Goal: Communication & Community: Answer question/provide support

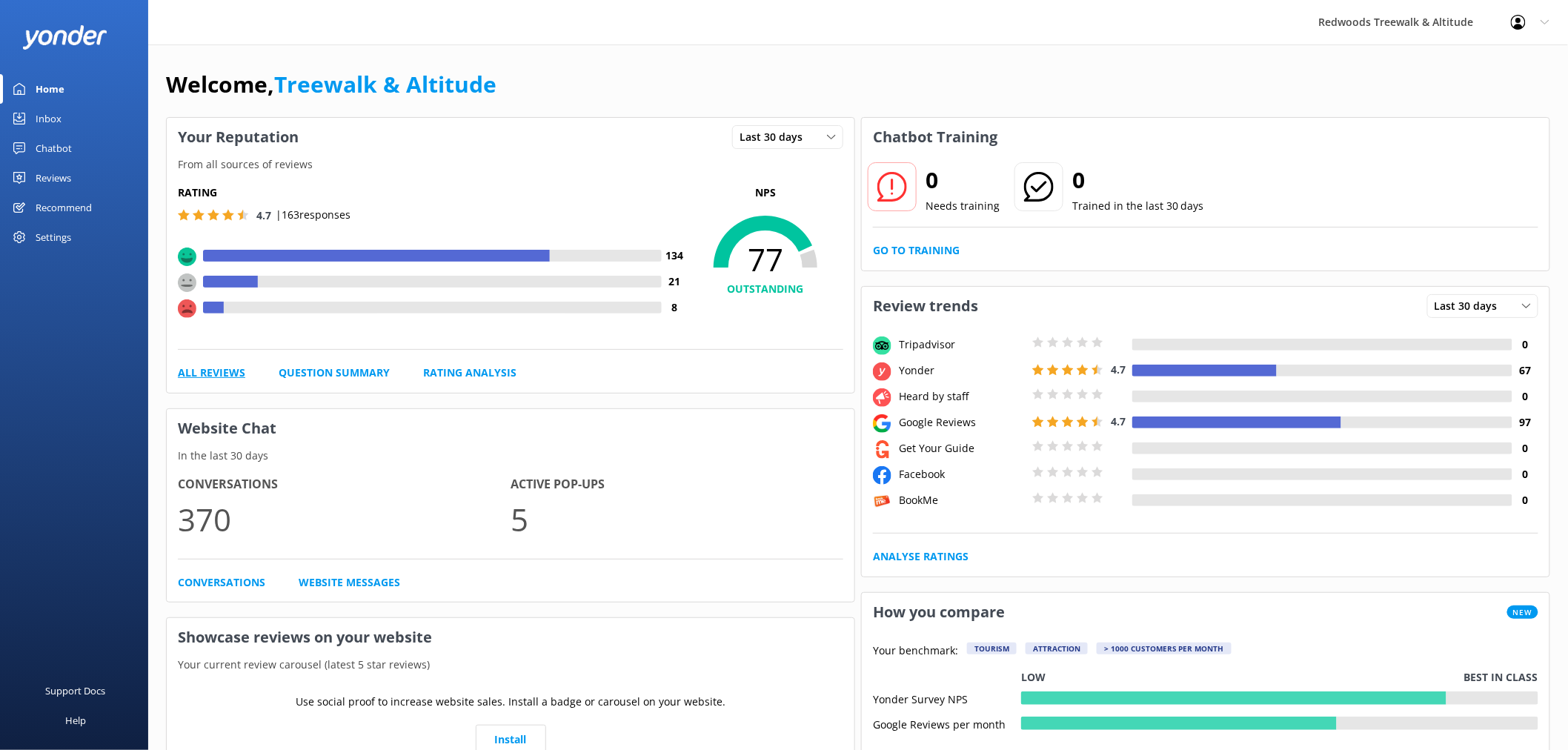
click at [221, 377] on link "All Reviews" at bounding box center [211, 373] width 68 height 16
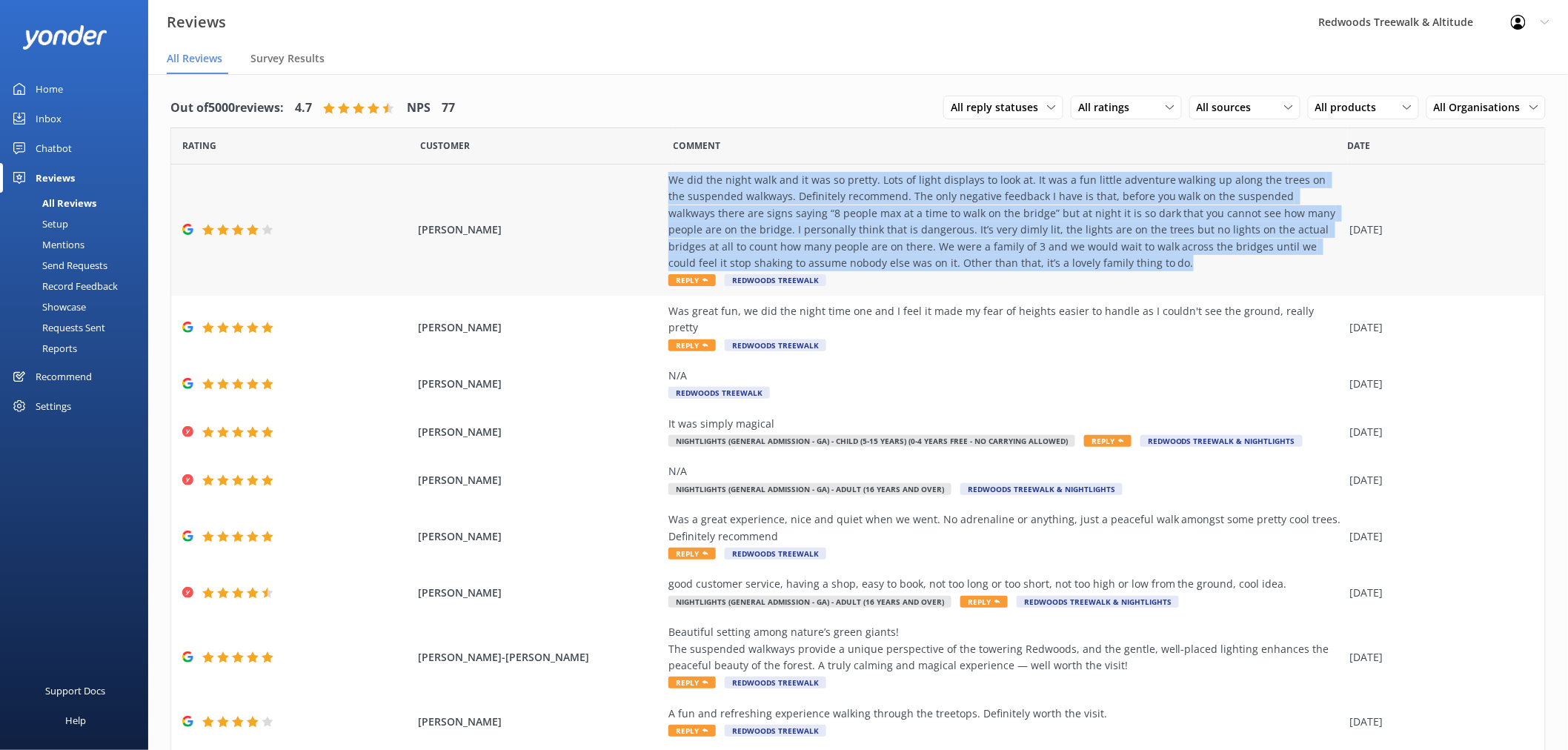
copy div "We did the night walk and it was so pretty. Lots of light displays to look at. …"
drag, startPoint x: 1041, startPoint y: 265, endPoint x: 633, endPoint y: 175, distance: 417.8
click at [633, 175] on div "[PERSON_NAME] We did the night walk and it was so pretty. Lots of light display…" at bounding box center [858, 230] width 1374 height 131
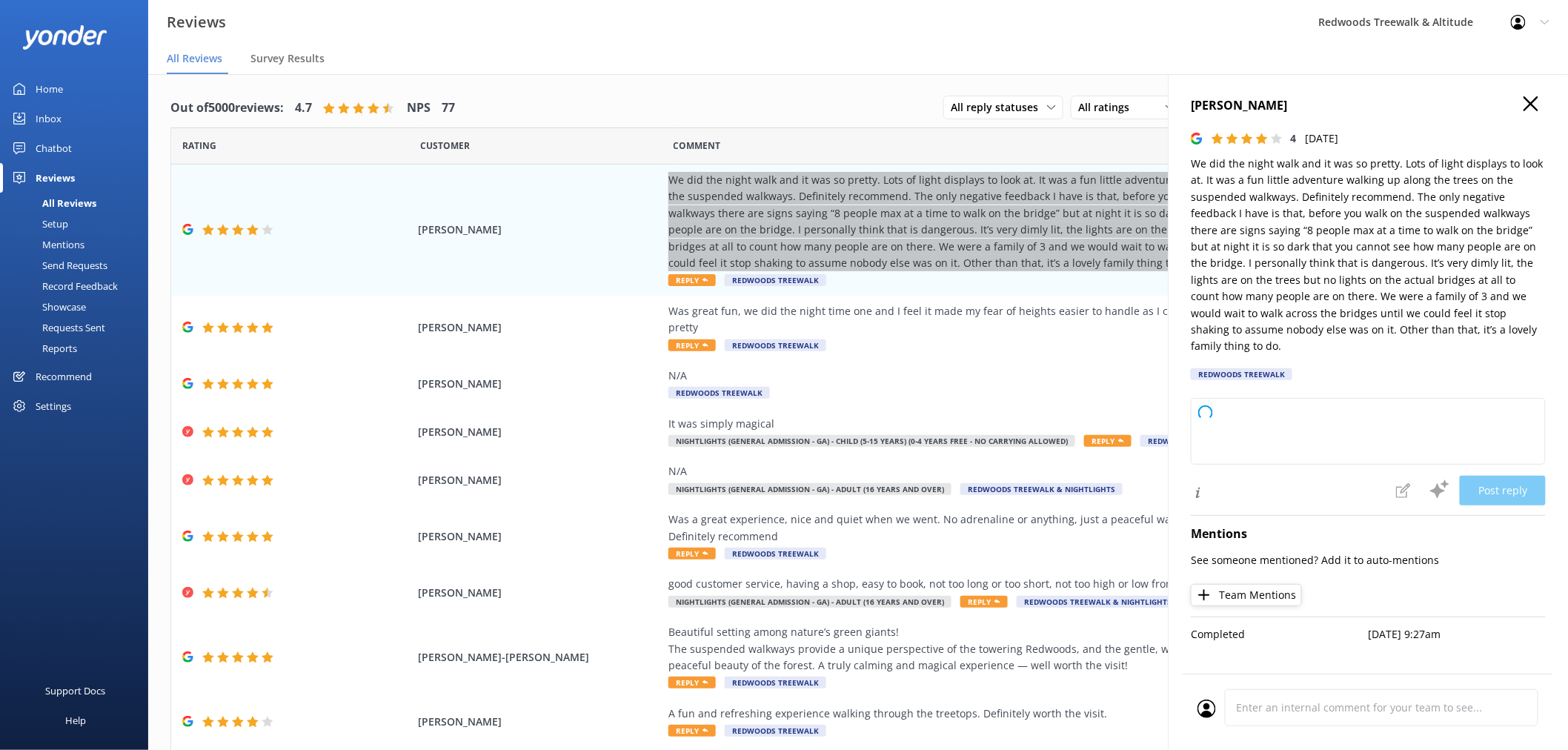
type textarea "Thank you so much for your thoughtful review and for recommending us! We're gla…"
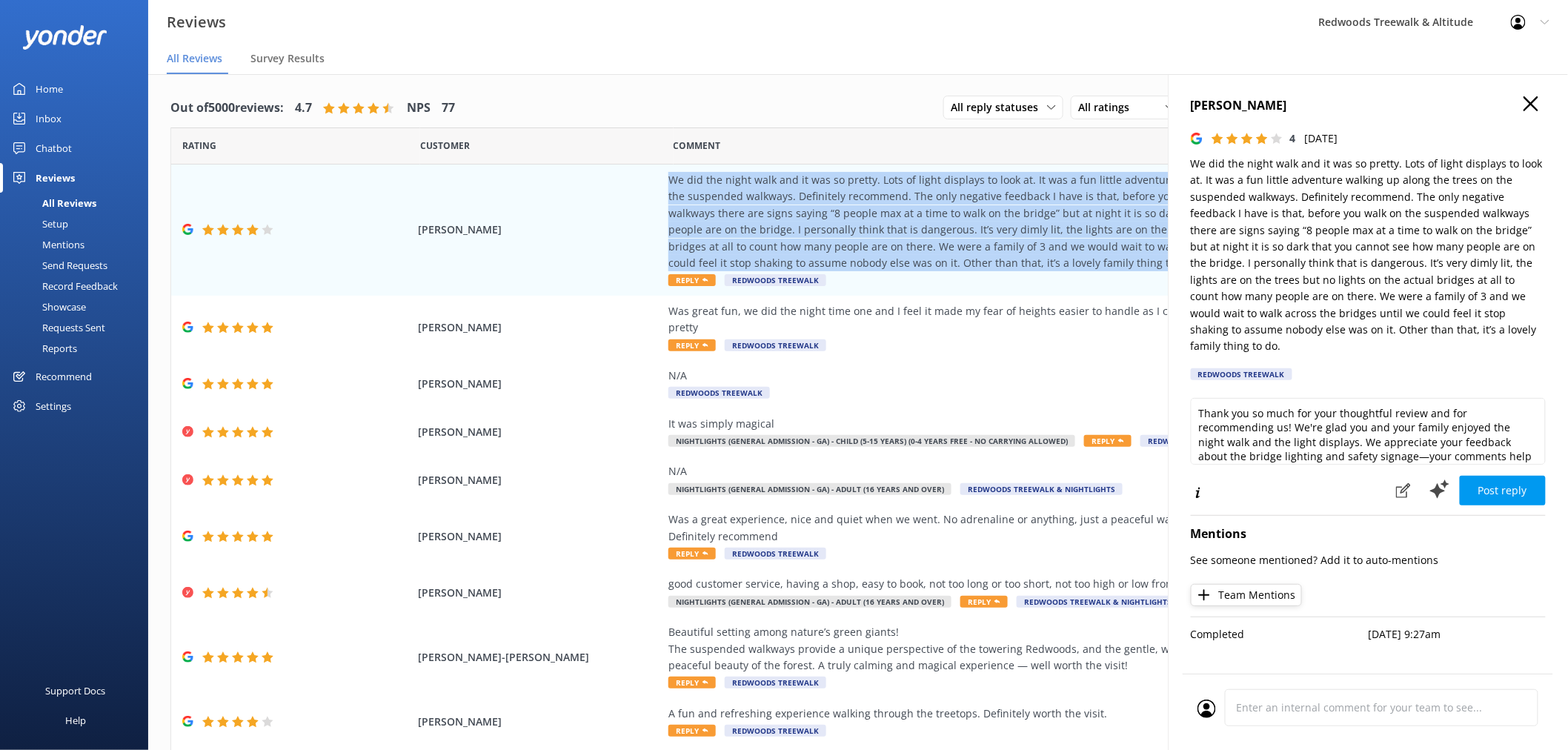
click at [1534, 103] on icon "button" at bounding box center [1530, 104] width 15 height 15
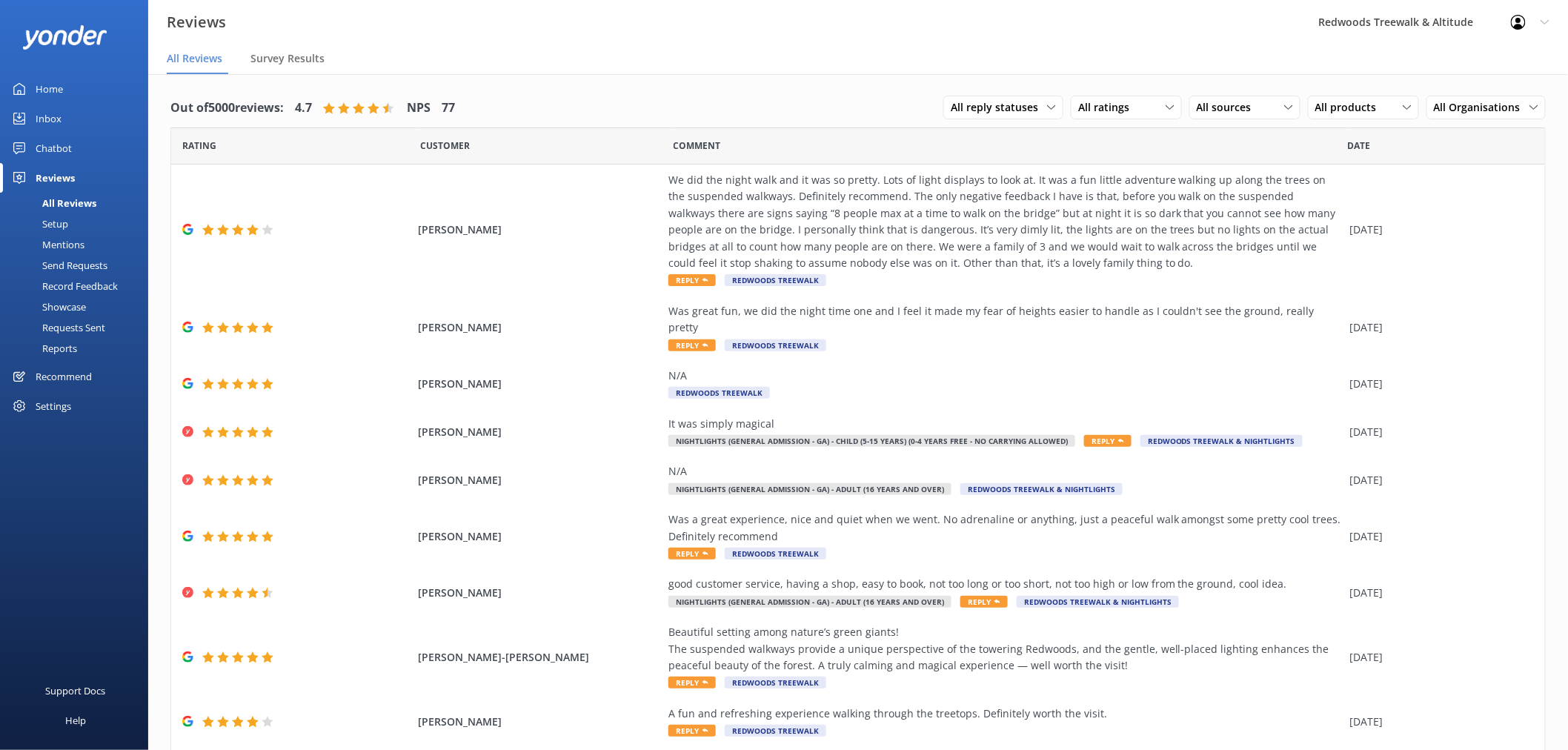
click at [891, 93] on div "Out of 5000 reviews: 4.7 NPS 77 All reply statuses All reply statuses Needs a r…" at bounding box center [858, 108] width 1375 height 39
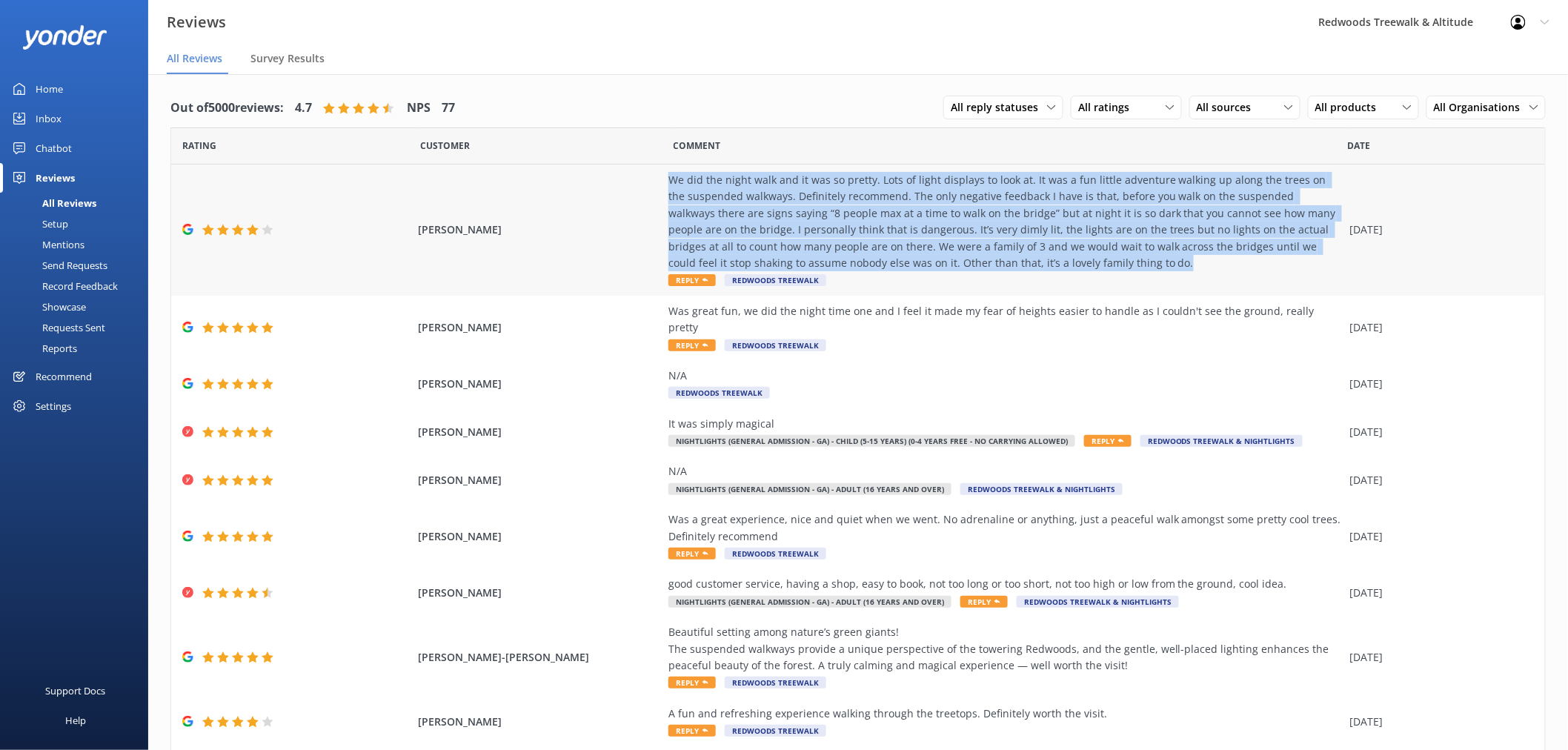
copy div "We did the night walk and it was so pretty. Lots of light displays to look at. …"
drag, startPoint x: 661, startPoint y: 179, endPoint x: 1078, endPoint y: 264, distance: 425.6
click at [1078, 264] on div "We did the night walk and it was so pretty. Lots of light displays to look at. …" at bounding box center [1005, 222] width 674 height 100
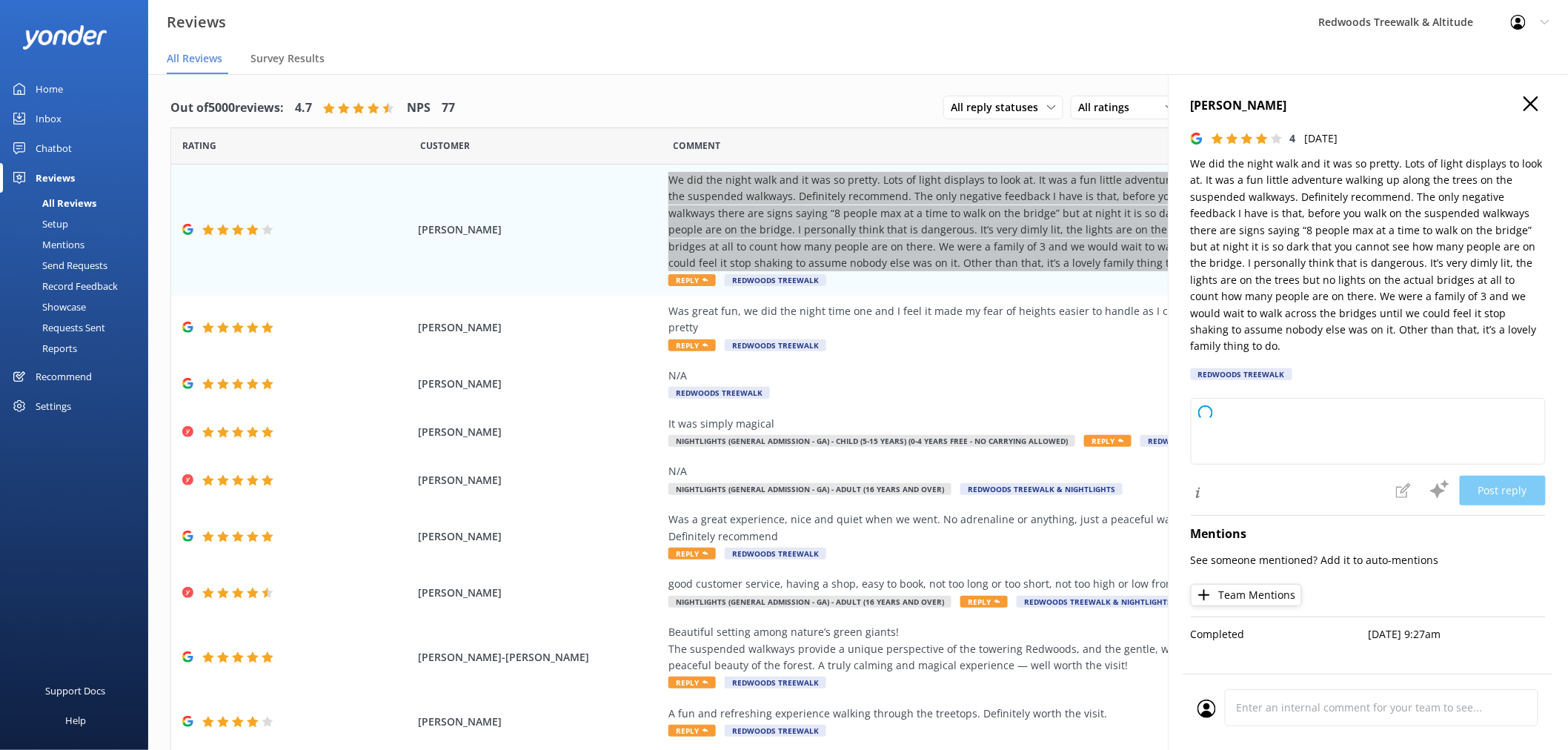
type textarea "Thank you so much for your thoughtful review and for recommending us! We’re gla…"
